Goal: Navigation & Orientation: Find specific page/section

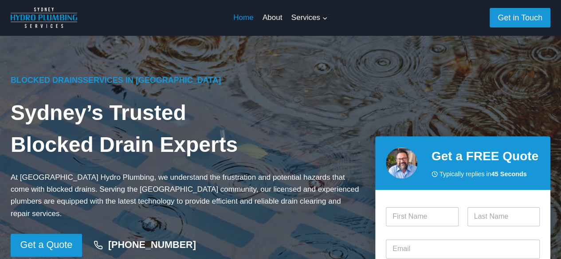
click at [242, 16] on link "Home" at bounding box center [243, 17] width 29 height 21
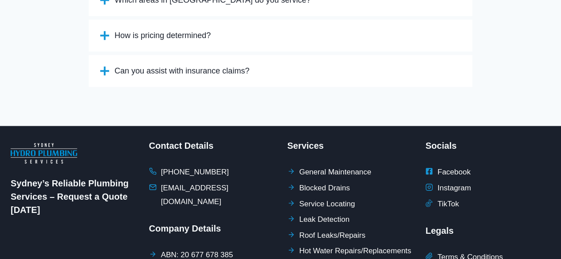
scroll to position [2199, 0]
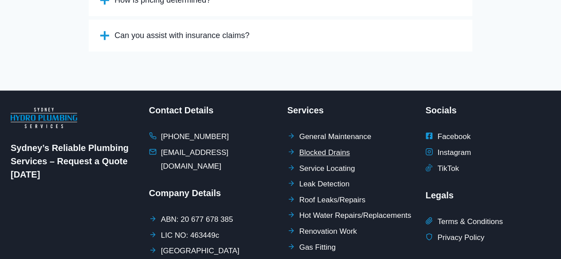
click at [314, 146] on span "Blocked Drains" at bounding box center [324, 153] width 51 height 14
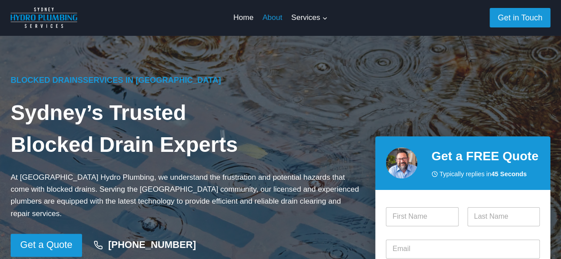
click at [281, 19] on link "About" at bounding box center [272, 17] width 29 height 21
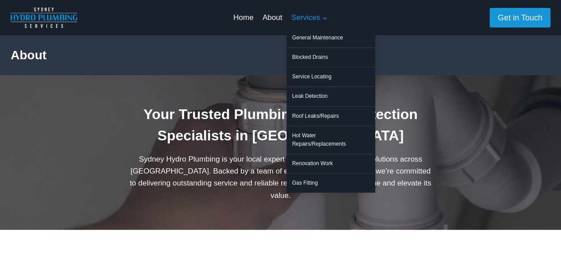
click at [309, 20] on span "Services Expand" at bounding box center [309, 18] width 36 height 12
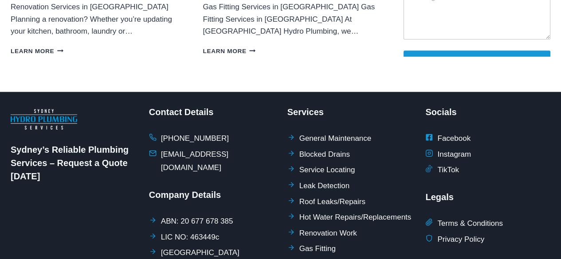
scroll to position [877, 0]
